Goal: Task Accomplishment & Management: Use online tool/utility

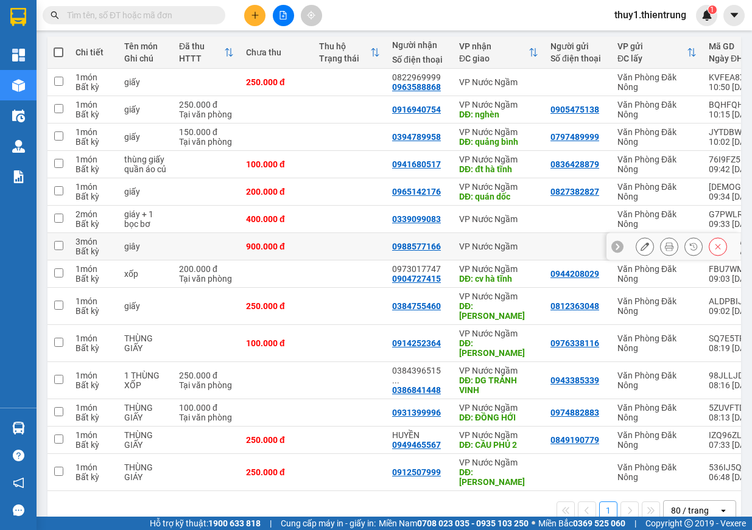
scroll to position [74, 0]
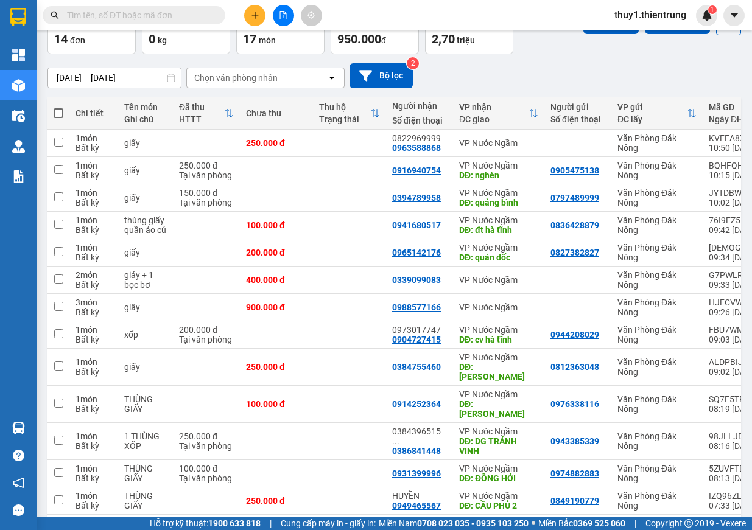
click at [67, 111] on th at bounding box center [58, 113] width 22 height 32
click at [61, 113] on span at bounding box center [59, 113] width 10 height 10
click at [58, 107] on input "checkbox" at bounding box center [58, 107] width 0 height 0
checkbox input "true"
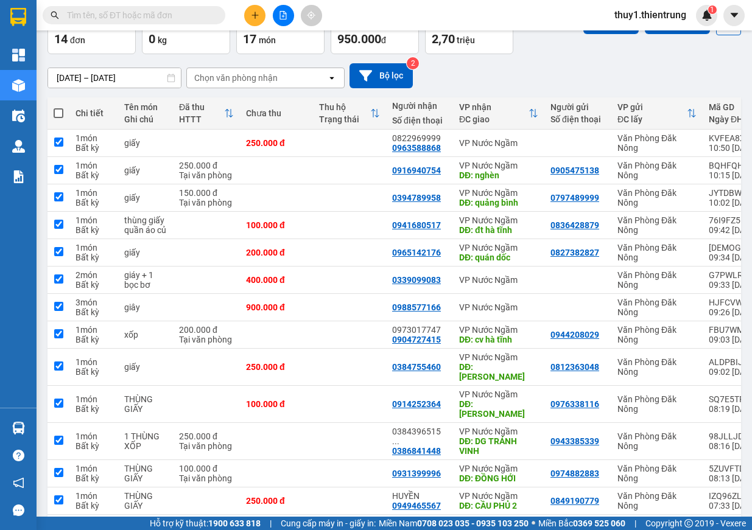
checkbox input "true"
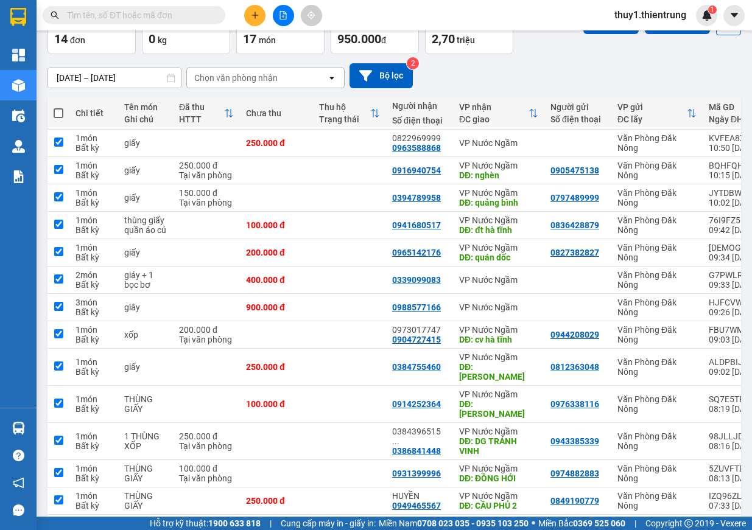
checkbox input "true"
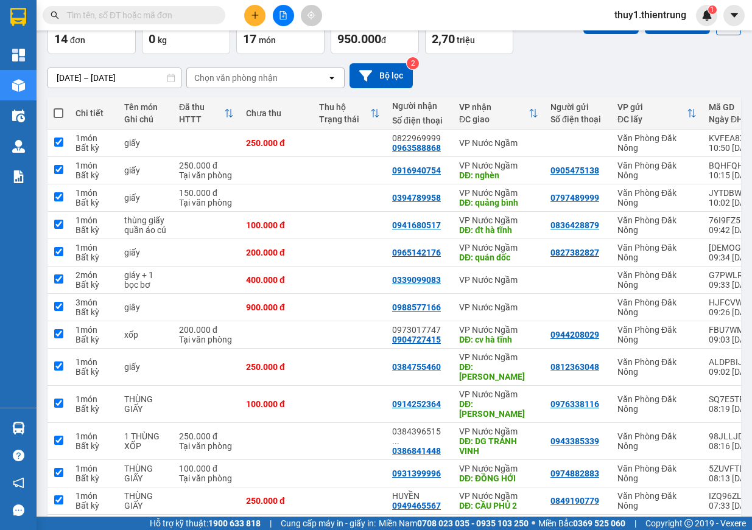
checkbox input "true"
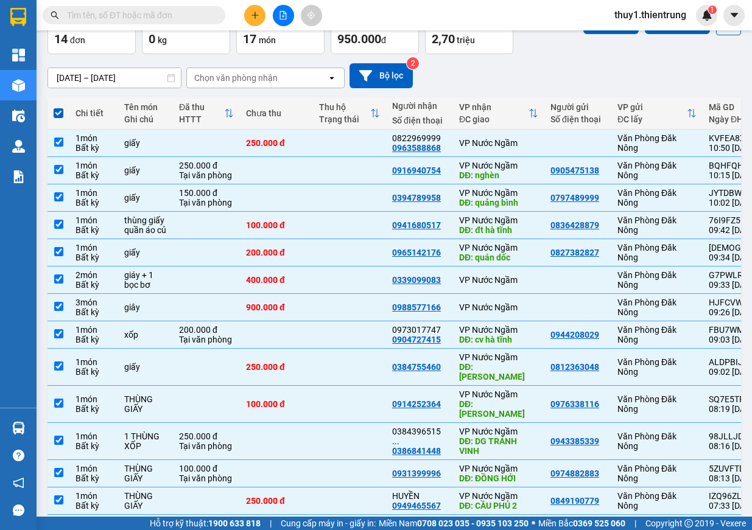
scroll to position [0, 0]
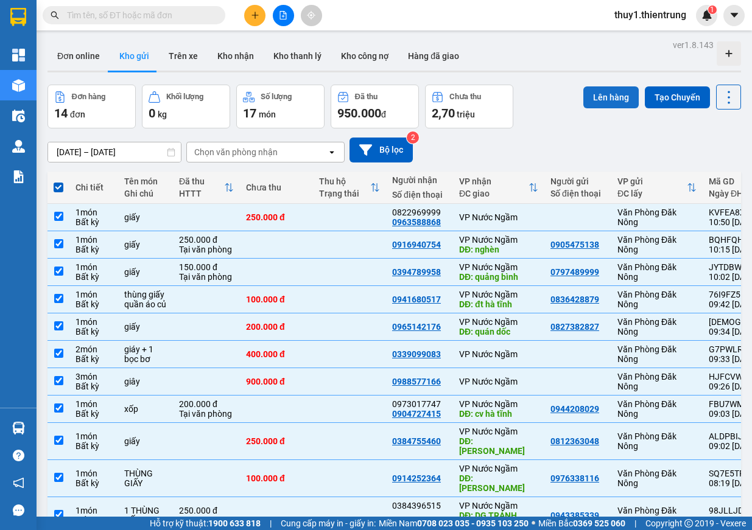
click at [609, 105] on button "Lên hàng" at bounding box center [610, 97] width 55 height 22
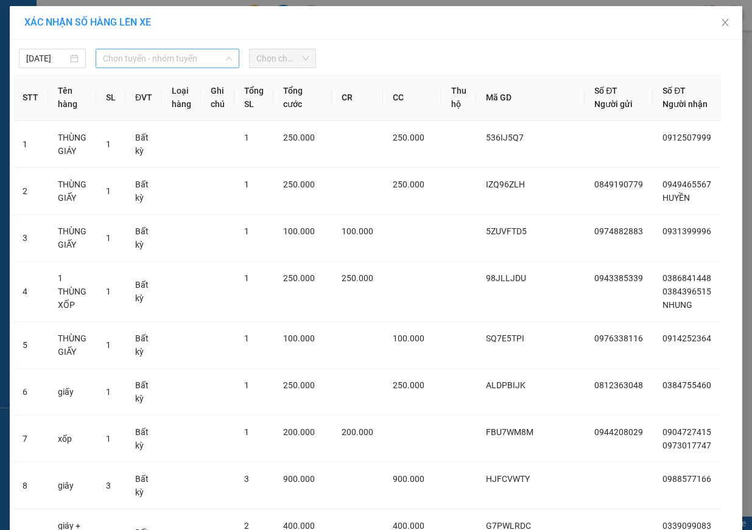
click at [124, 61] on span "Chọn tuyến - nhóm tuyến" at bounding box center [167, 58] width 129 height 18
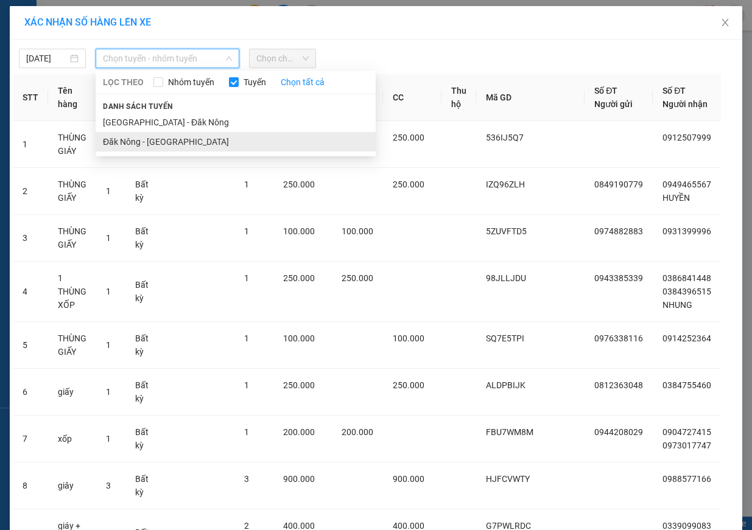
click at [162, 135] on li "Đăk Nông - [GEOGRAPHIC_DATA]" at bounding box center [236, 141] width 280 height 19
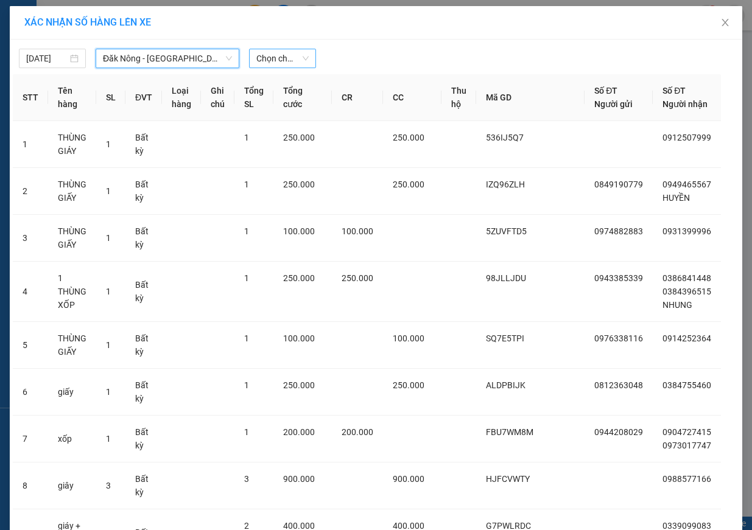
click at [274, 58] on span "Chọn chuyến" at bounding box center [282, 58] width 52 height 18
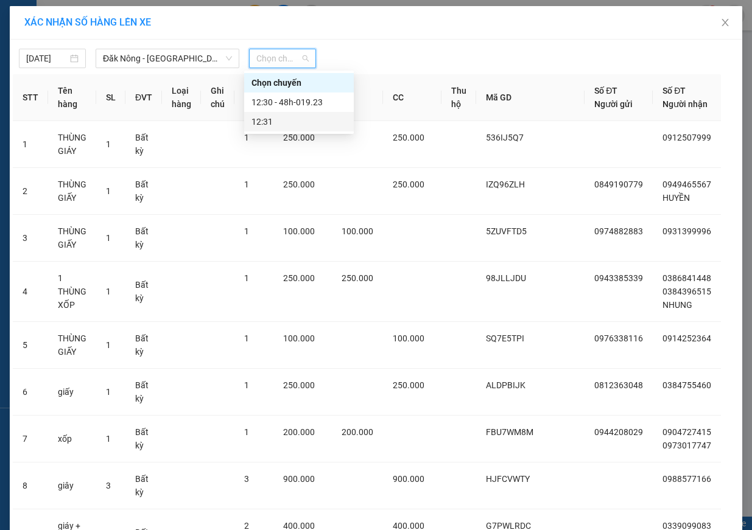
click at [292, 118] on div "12:31" at bounding box center [298, 121] width 95 height 13
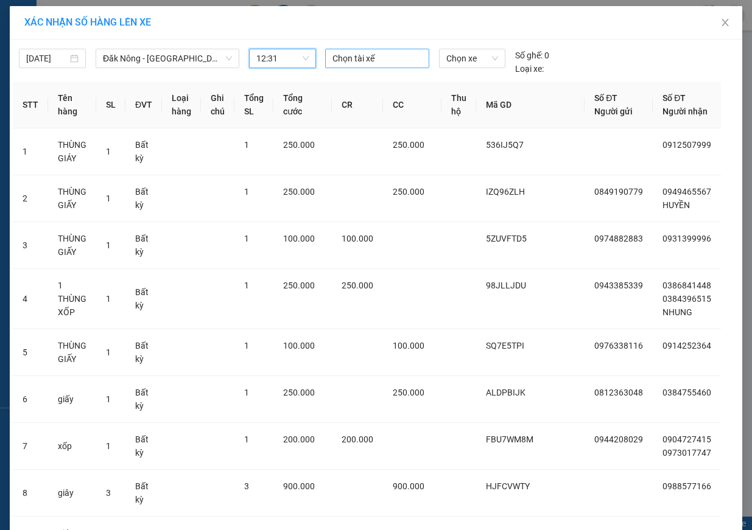
click at [383, 56] on div at bounding box center [377, 58] width 98 height 15
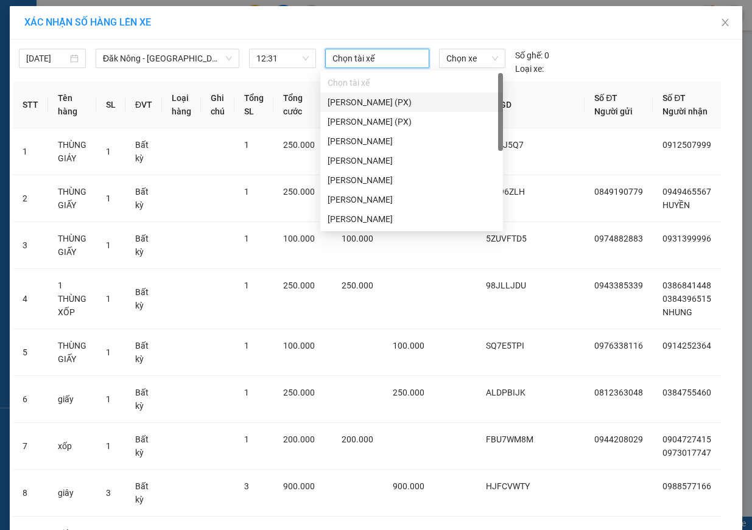
click at [401, 108] on div "[PERSON_NAME] (PX)" at bounding box center [411, 102] width 168 height 13
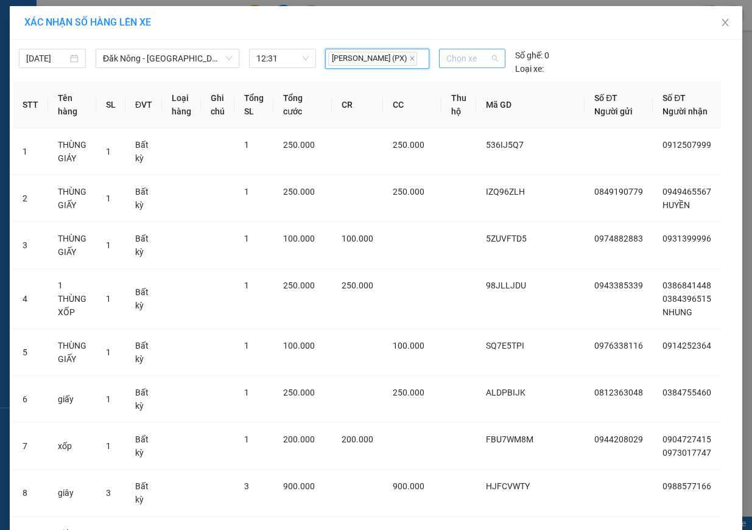
click at [475, 59] on span "Chọn xe" at bounding box center [472, 58] width 52 height 18
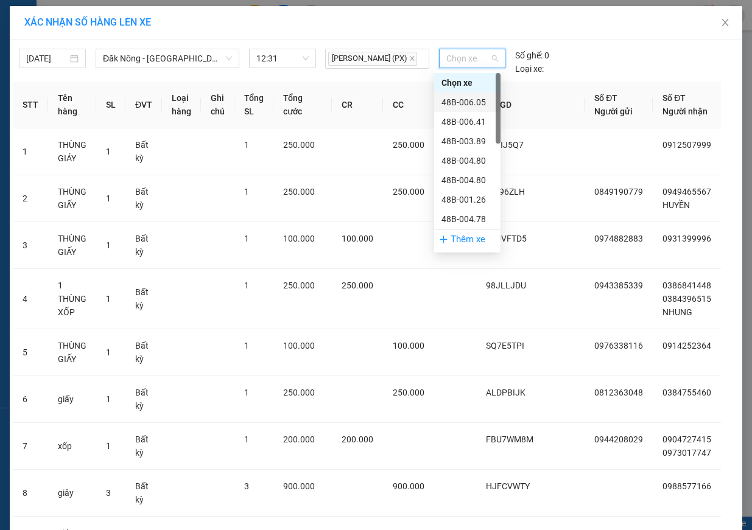
click at [482, 100] on div "48B-006.05" at bounding box center [467, 102] width 52 height 13
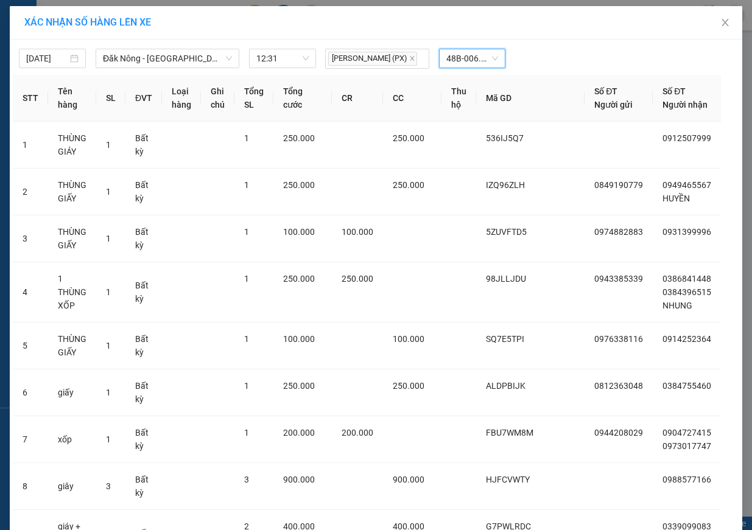
scroll to position [365, 0]
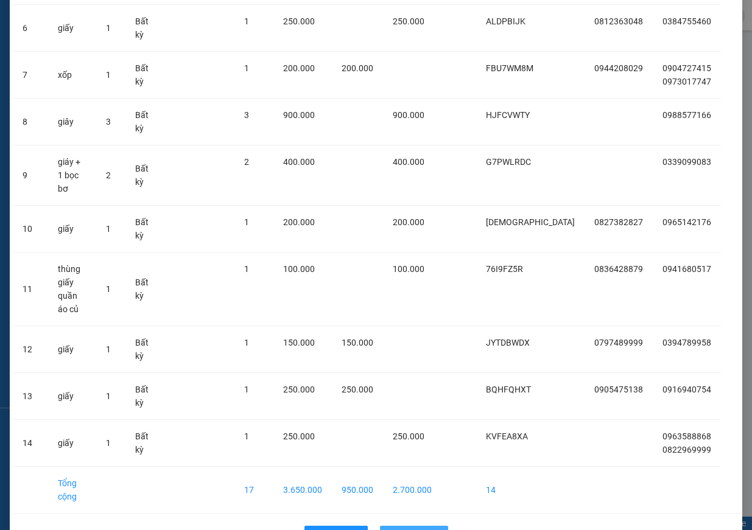
click at [427, 529] on span "Lên hàng" at bounding box center [420, 535] width 35 height 13
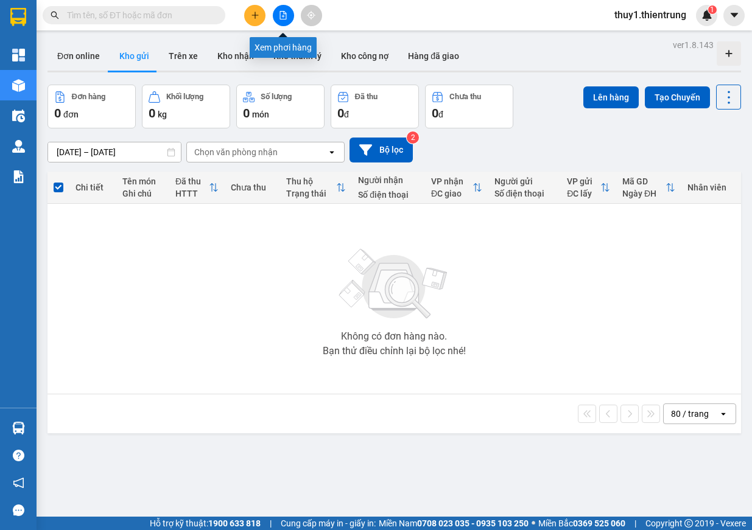
click at [289, 14] on button at bounding box center [283, 15] width 21 height 21
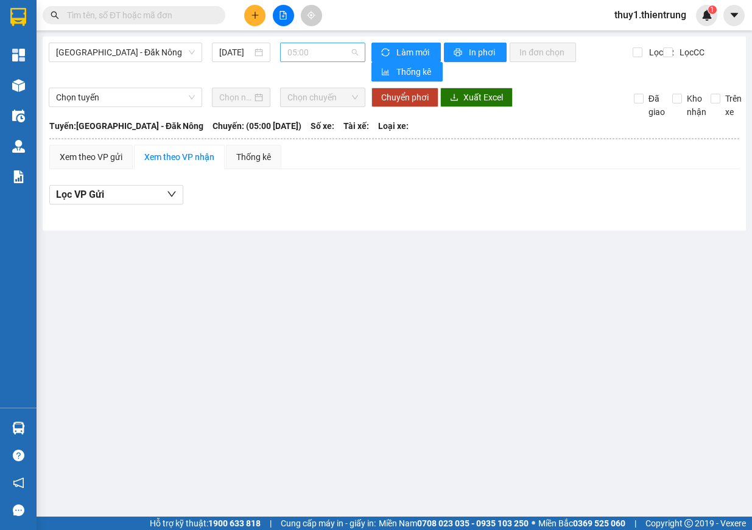
click at [318, 52] on span "05:00" at bounding box center [322, 52] width 71 height 18
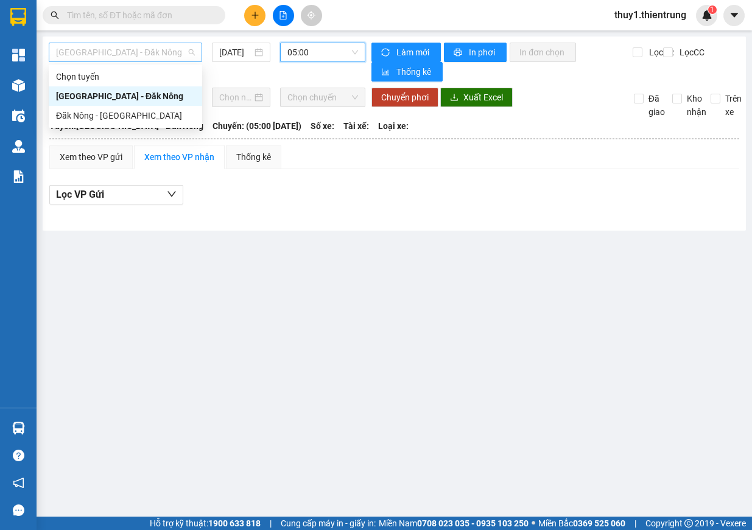
click at [135, 48] on span "[GEOGRAPHIC_DATA] - Đăk Nông" at bounding box center [125, 52] width 139 height 18
click at [127, 119] on div "Đăk Nông - [GEOGRAPHIC_DATA]" at bounding box center [125, 115] width 139 height 13
type input "[DATE]"
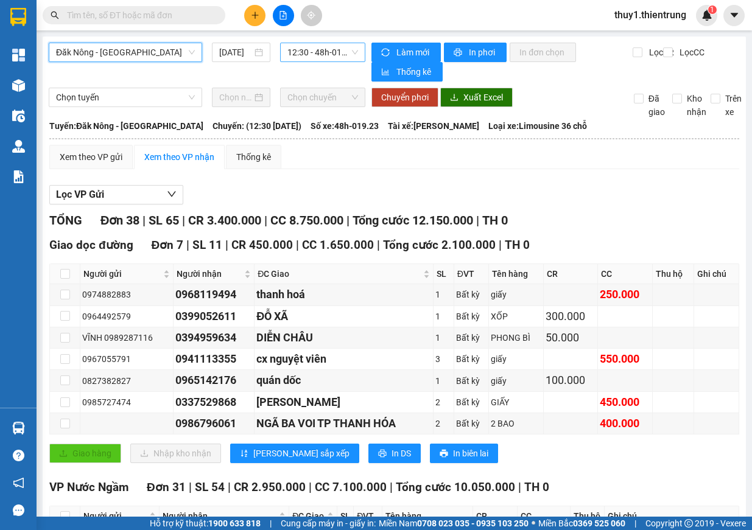
click at [313, 51] on span "12:30 - 48h-019.23" at bounding box center [322, 52] width 71 height 18
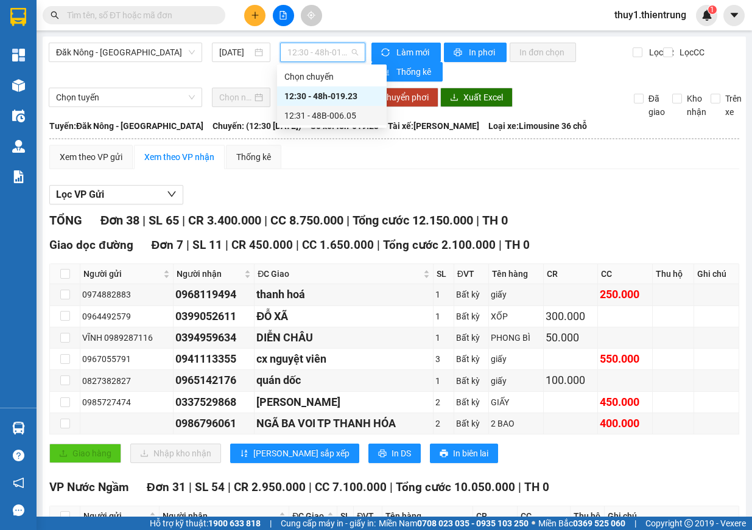
click at [341, 113] on div "12:31 - 48B-006.05" at bounding box center [331, 115] width 95 height 13
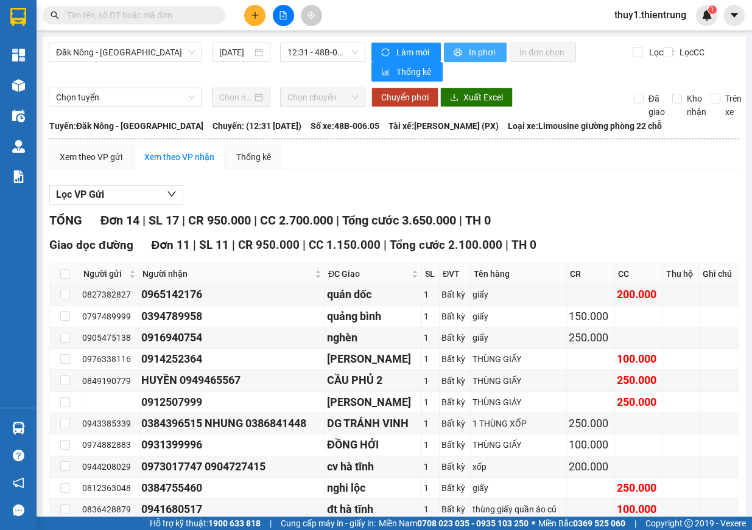
click at [470, 52] on span "In phơi" at bounding box center [483, 52] width 28 height 13
click at [482, 57] on span "In phơi" at bounding box center [483, 52] width 28 height 13
